Goal: Obtain resource: Obtain resource

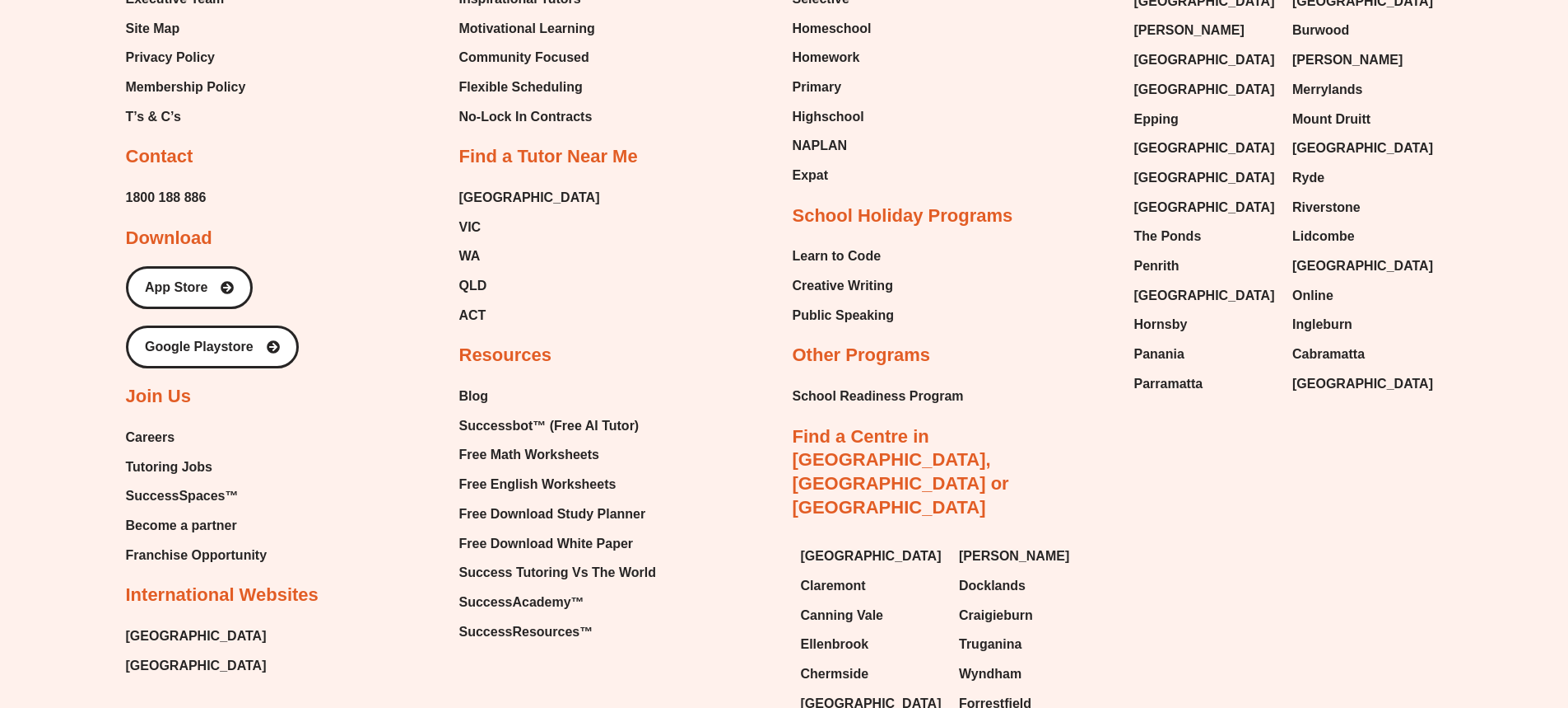
scroll to position [7500, 0]
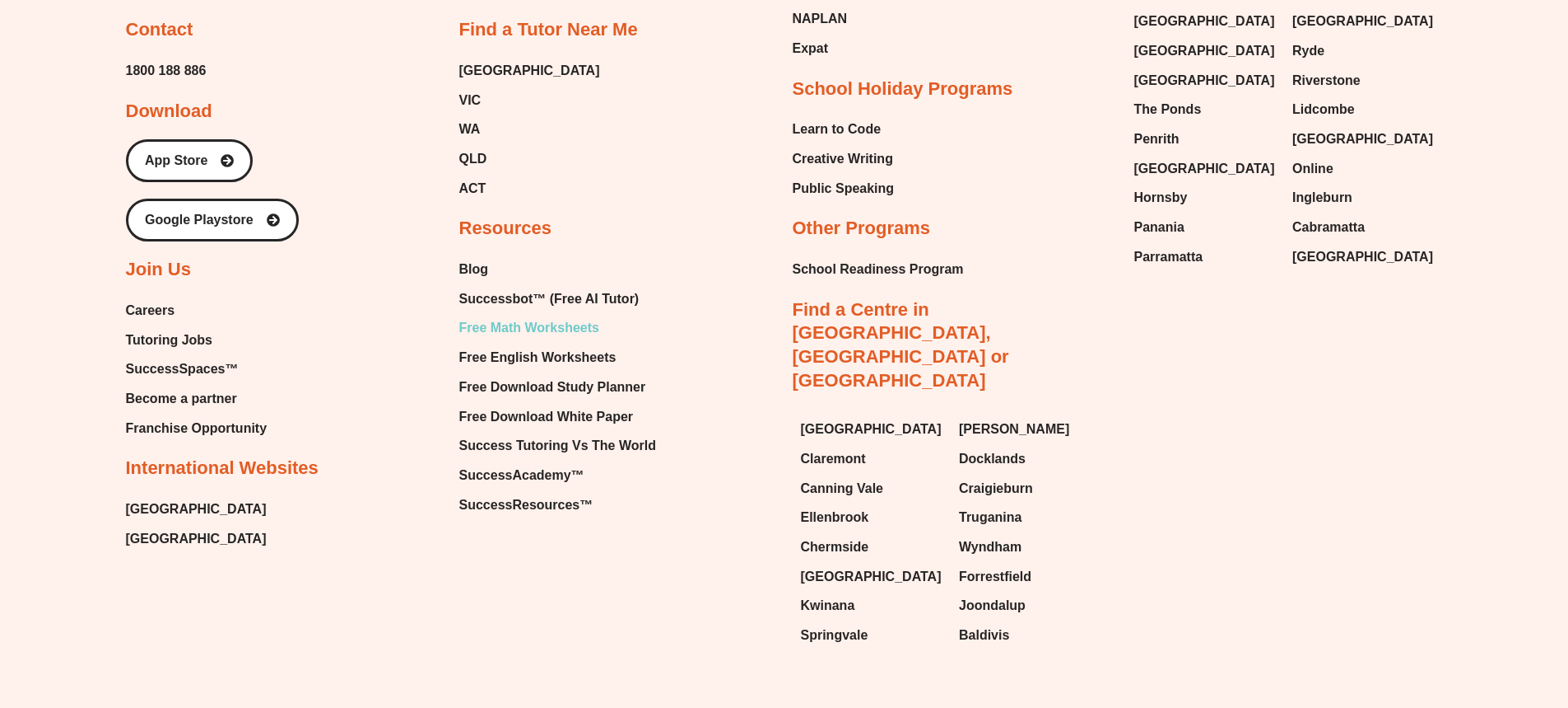
click at [511, 316] on span "Free Math Worksheets" at bounding box center [529, 327] width 140 height 25
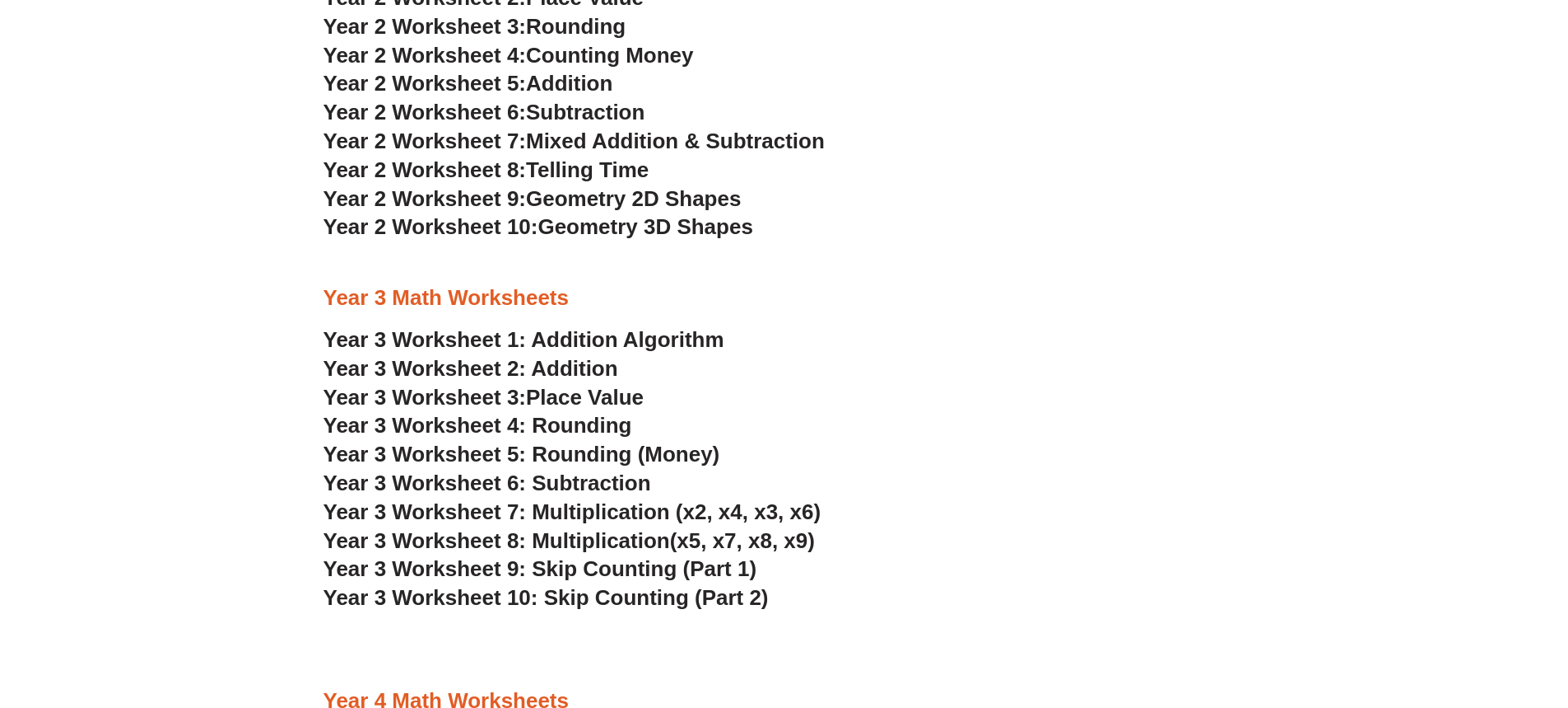
scroll to position [2060, 0]
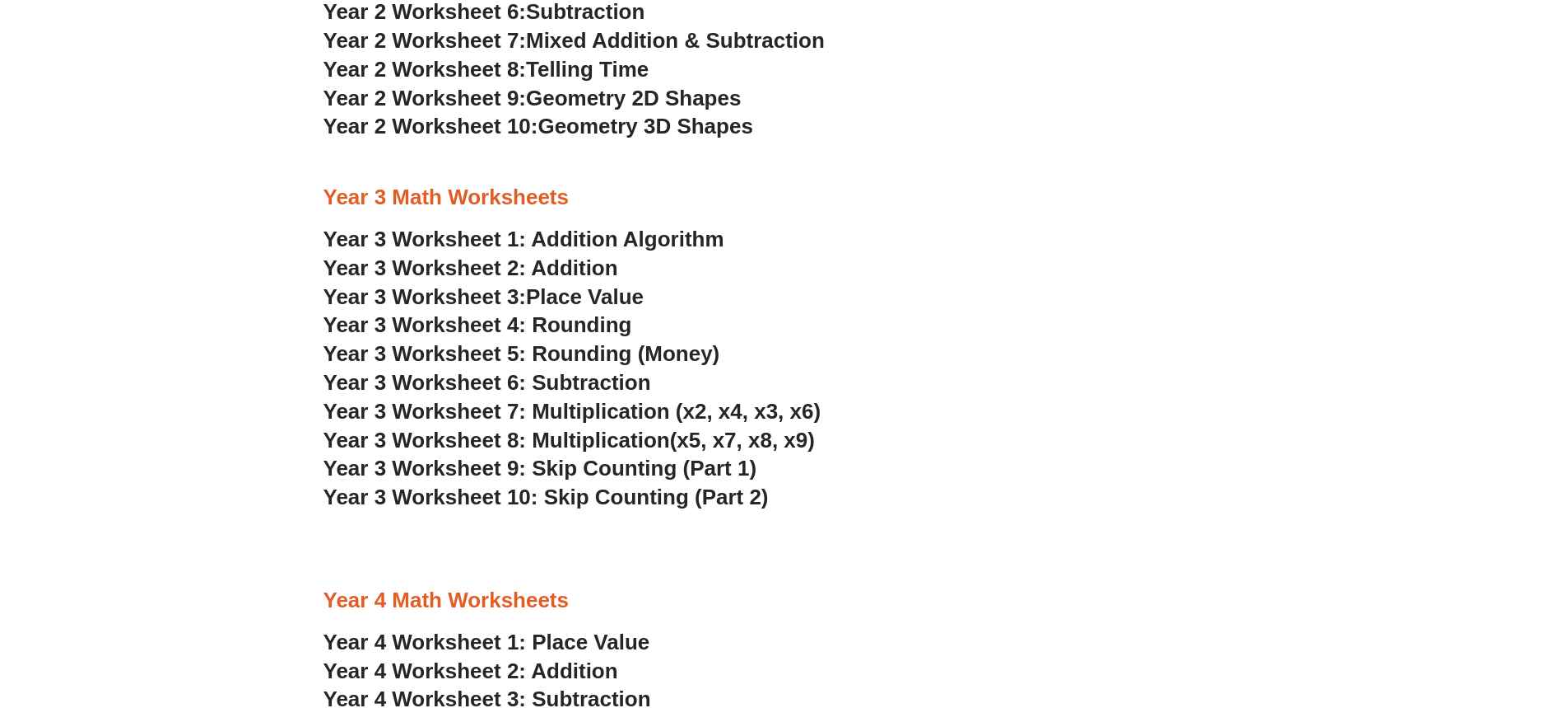
click at [484, 239] on link "Year 3 Worksheet 1: Addition Algorithm" at bounding box center [524, 239] width 401 height 25
click at [587, 355] on span "Year 3 Worksheet 5: Rounding (Money)" at bounding box center [522, 353] width 396 height 25
click at [523, 299] on span "Year 3 Worksheet 3:" at bounding box center [425, 296] width 204 height 25
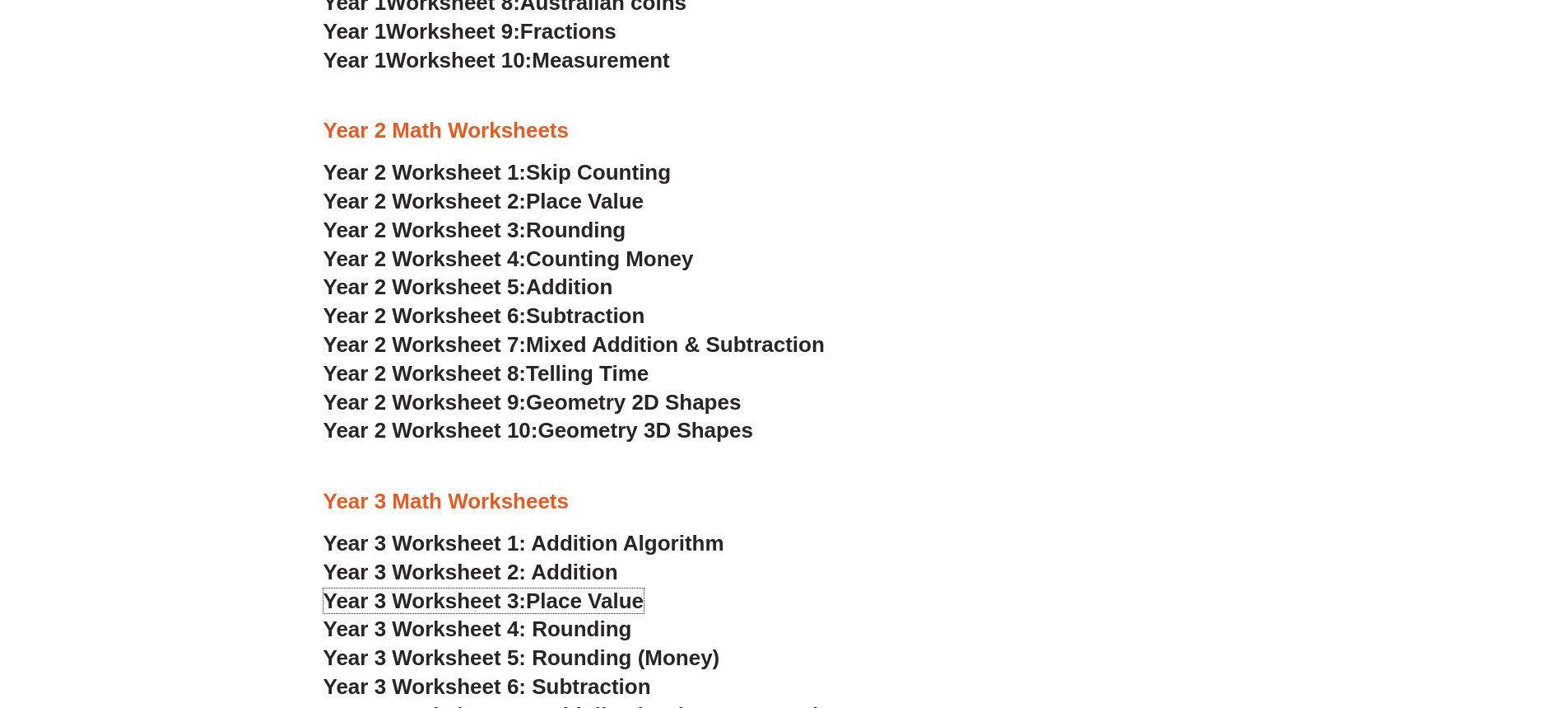
scroll to position [1730, 0]
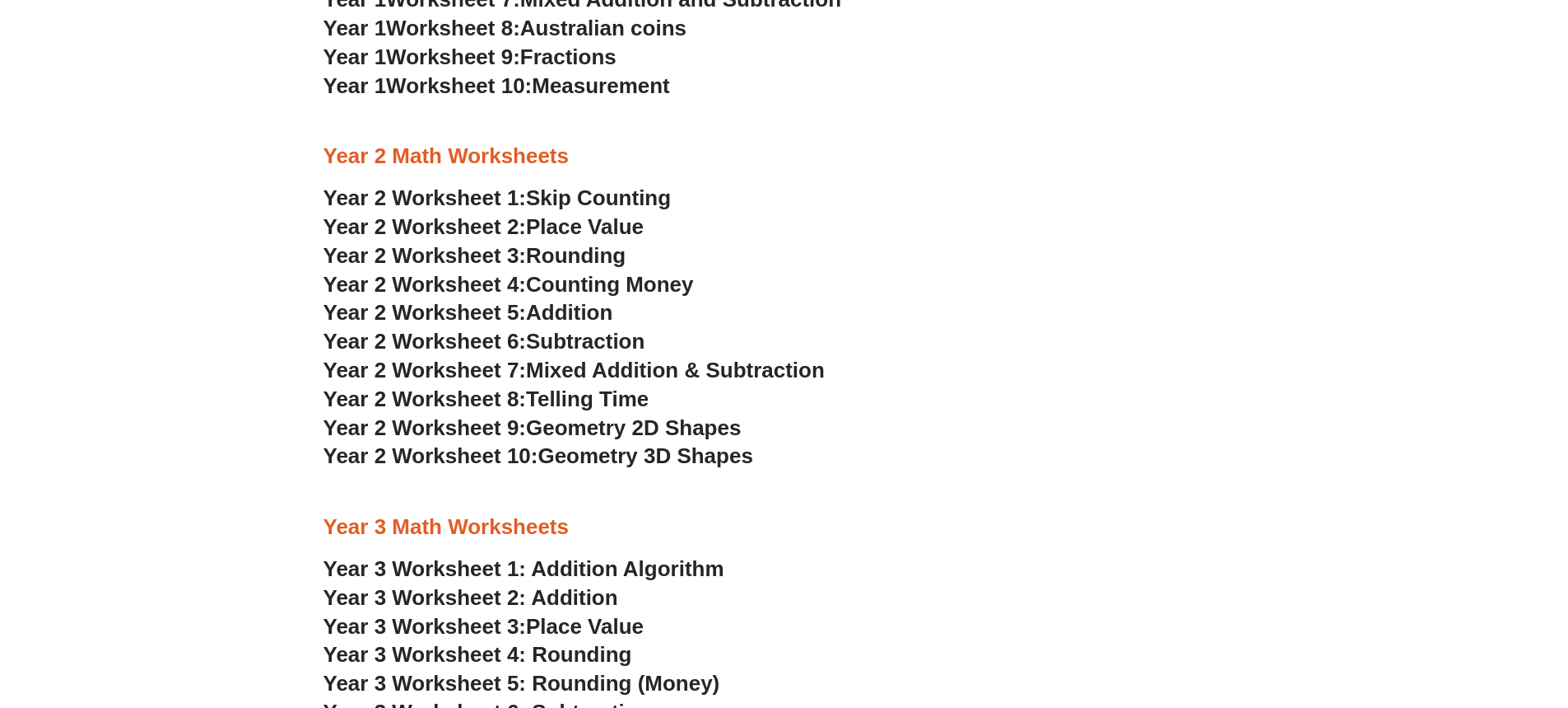
click at [586, 403] on span "Telling Time" at bounding box center [587, 398] width 123 height 25
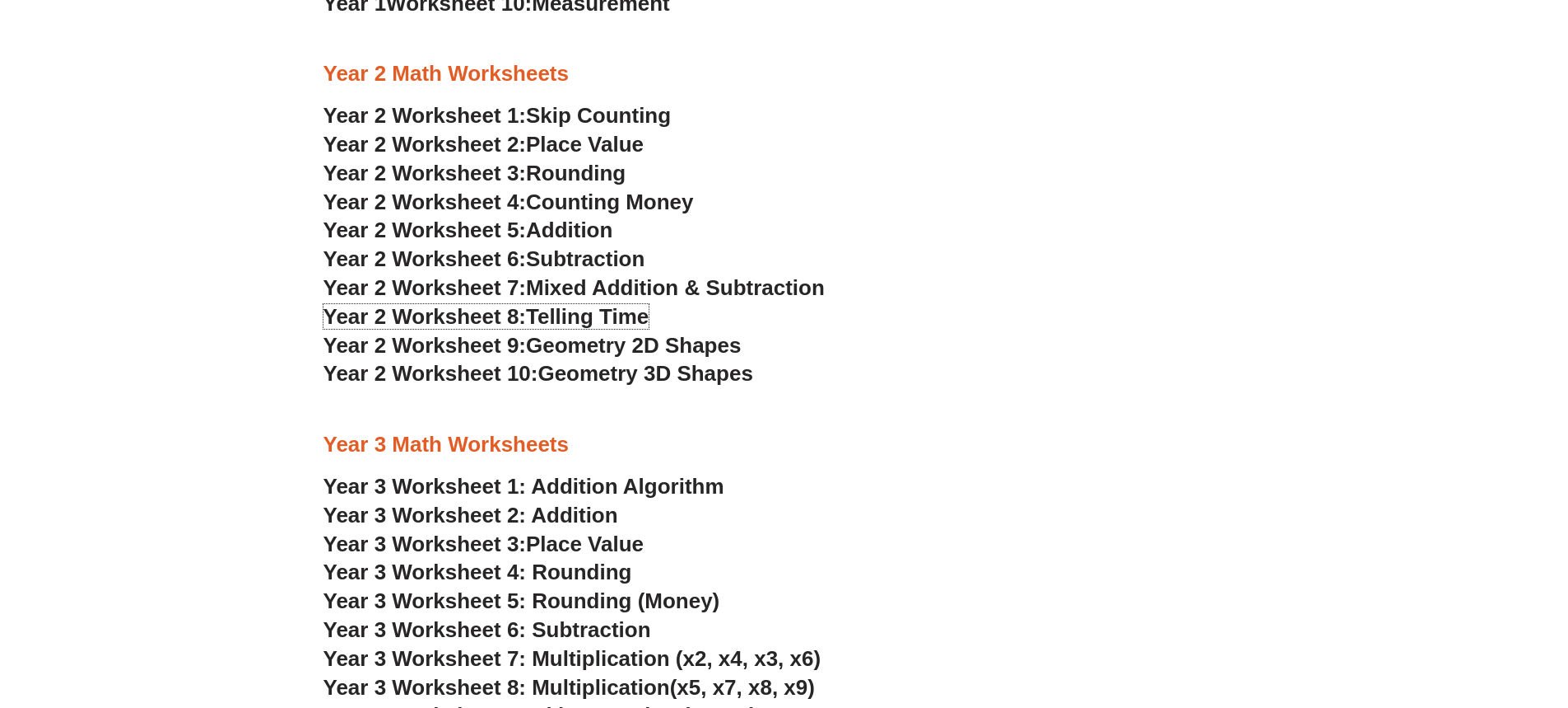
scroll to position [2142, 0]
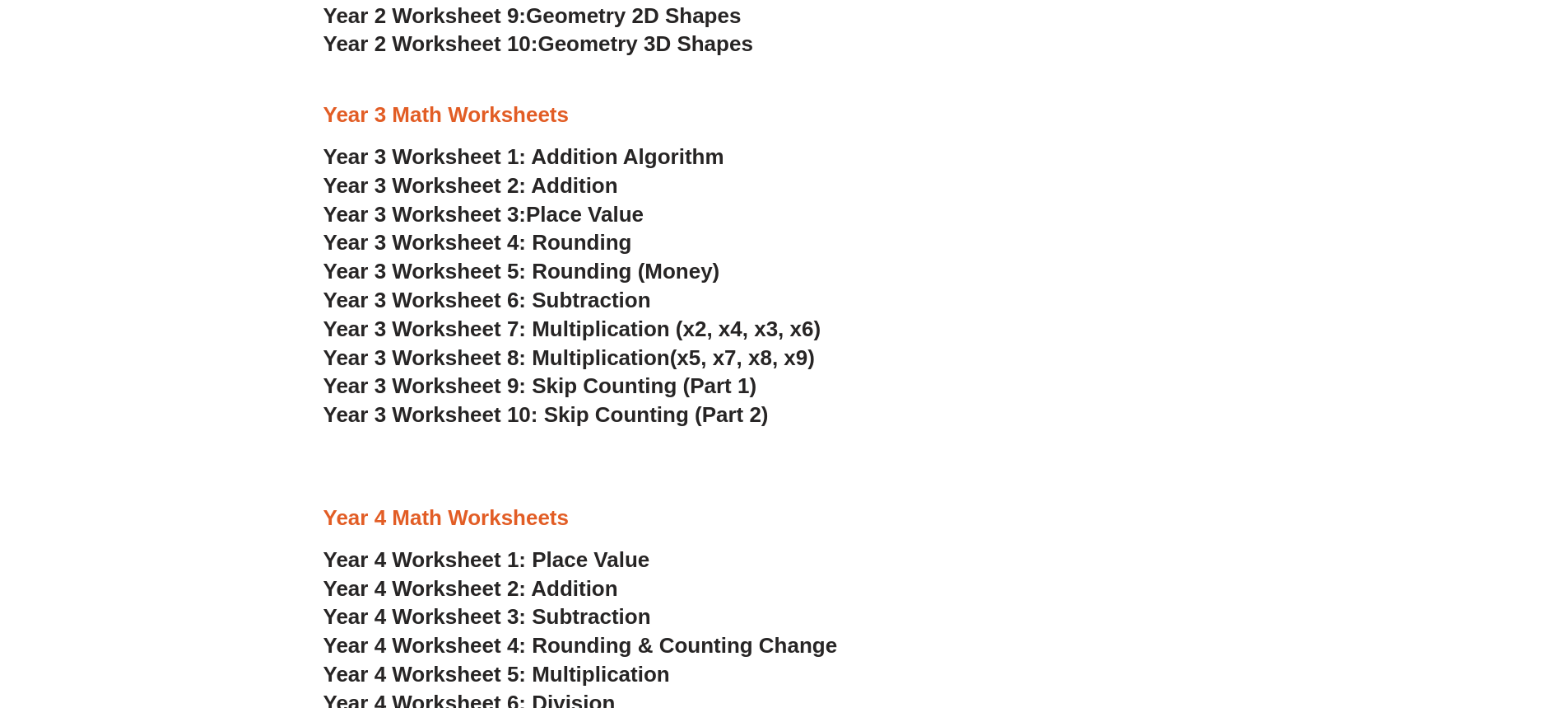
click at [448, 360] on span "Year 3 Worksheet 8: Multiplication" at bounding box center [497, 357] width 347 height 25
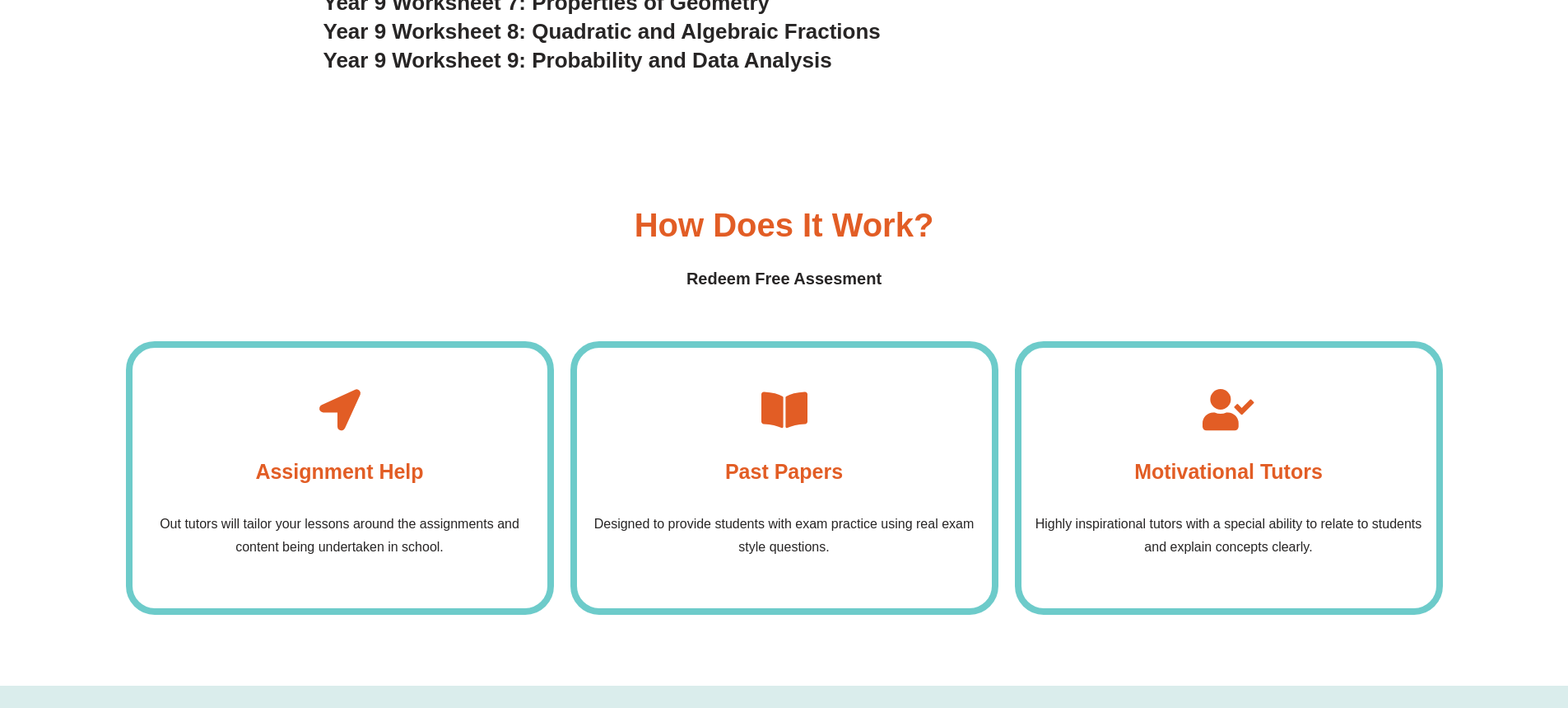
scroll to position [5189, 0]
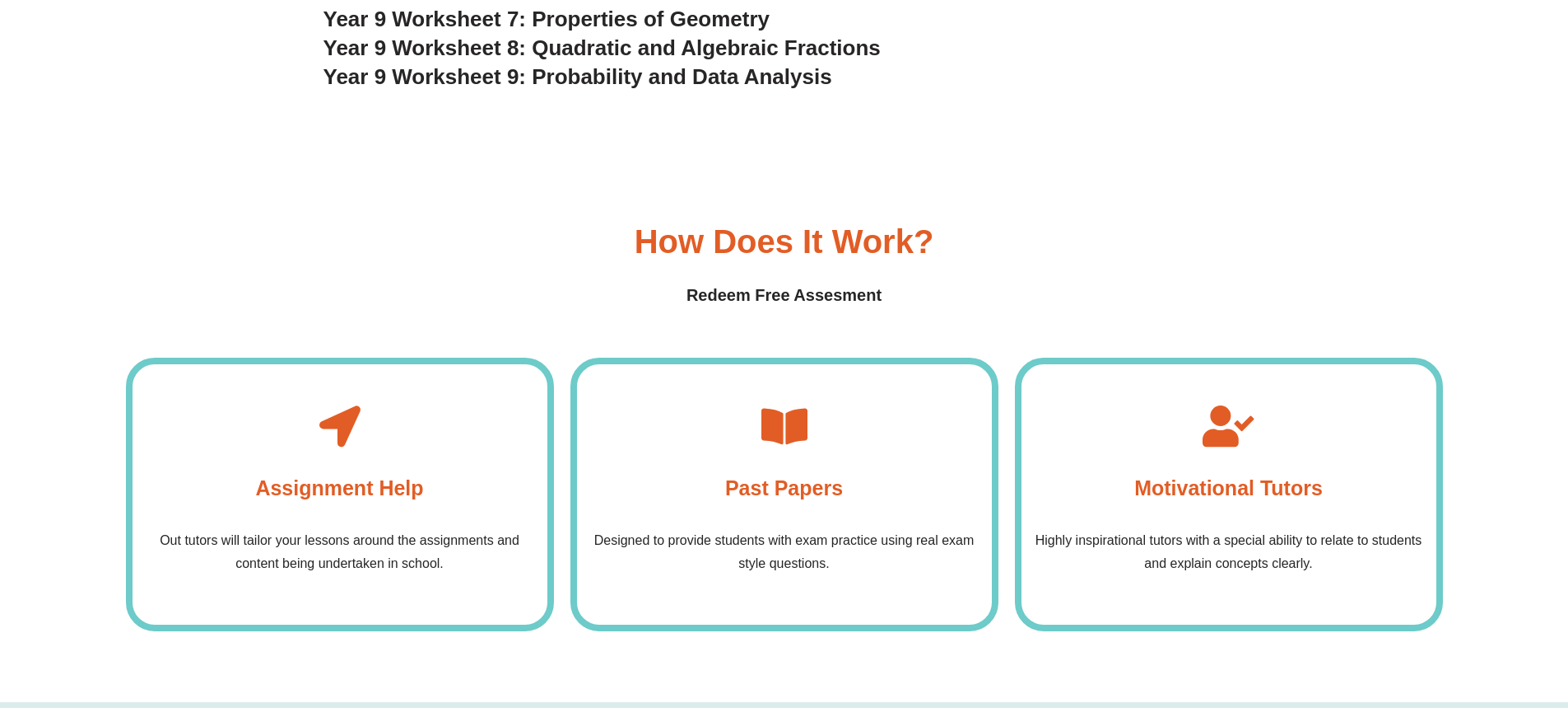
click at [766, 478] on h4 "Past Papers" at bounding box center [784, 487] width 117 height 33
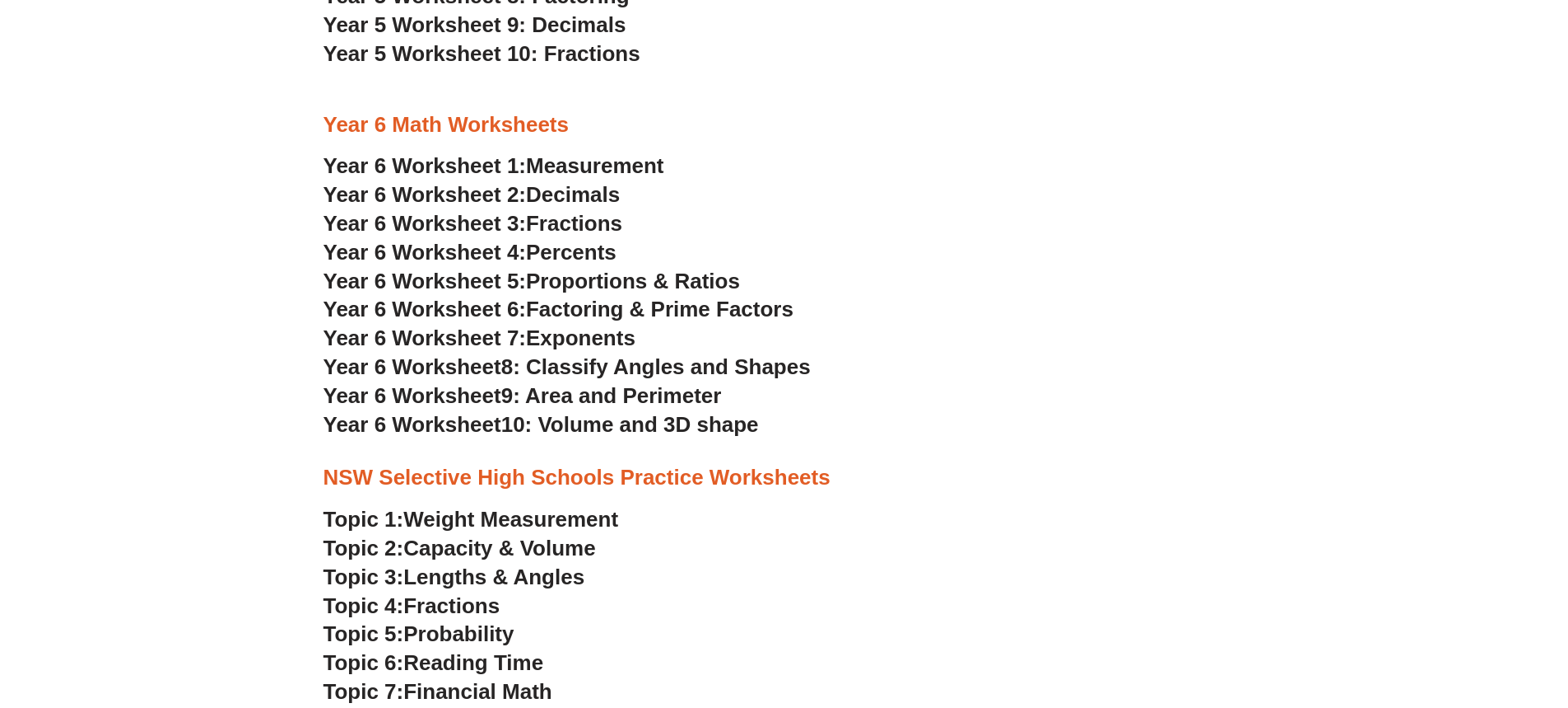
scroll to position [3131, 0]
